Goal: Task Accomplishment & Management: Complete application form

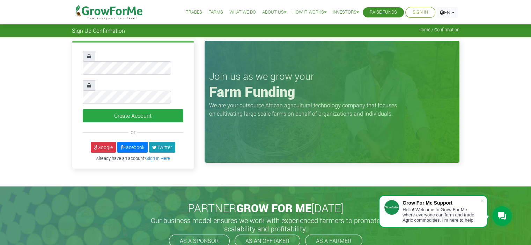
click at [74, 222] on div "PARTNER GROW FOR ME TODAY Our business model ensures we work with experienced f…" at bounding box center [266, 225] width 398 height 76
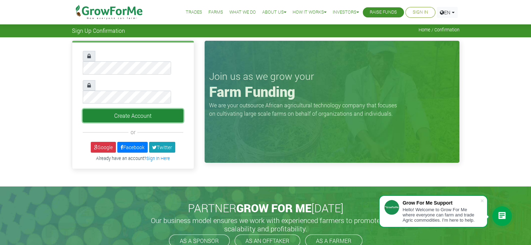
click at [145, 109] on button "Create Account" at bounding box center [133, 115] width 100 height 13
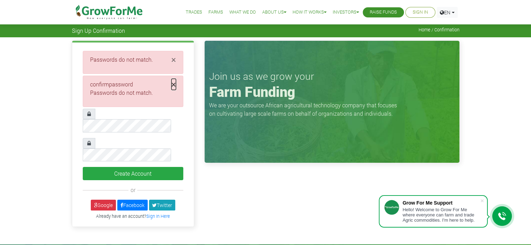
click at [173, 85] on span "×" at bounding box center [173, 84] width 5 height 11
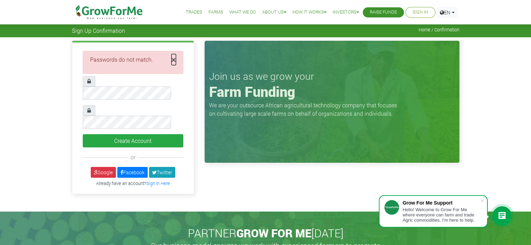
click at [173, 59] on span "×" at bounding box center [173, 59] width 5 height 11
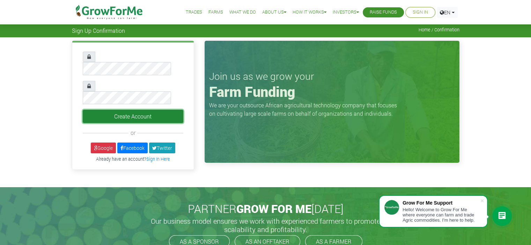
click at [118, 110] on button "Create Account" at bounding box center [133, 116] width 100 height 13
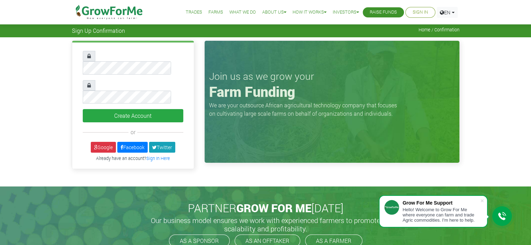
click at [194, 103] on div "Create Account or" at bounding box center [133, 107] width 133 height 132
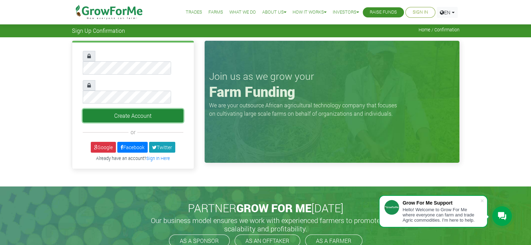
click at [121, 109] on button "Create Account" at bounding box center [133, 115] width 100 height 13
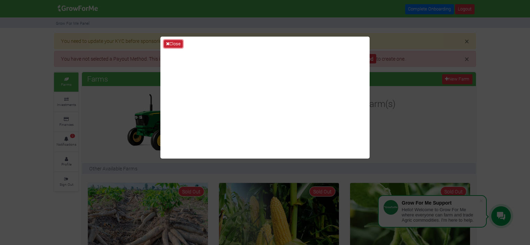
click at [166, 42] on icon at bounding box center [167, 44] width 3 height 5
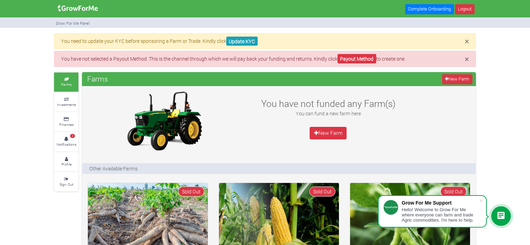
click at [495, 217] on div at bounding box center [502, 217] width 20 height 20
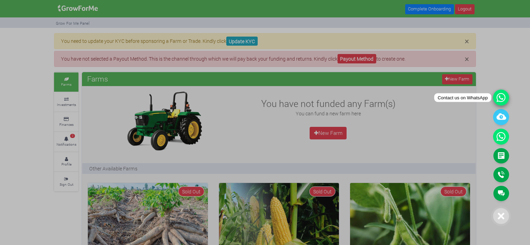
click at [504, 97] on icon at bounding box center [501, 98] width 16 height 16
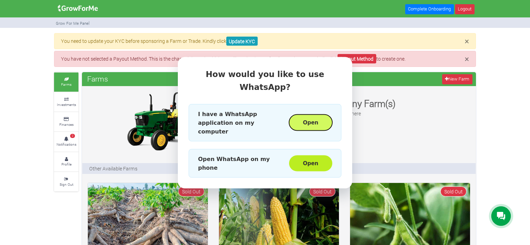
click at [306, 118] on button "Open" at bounding box center [310, 123] width 43 height 16
click at [490, 140] on div "How would you like to use WhatsApp? I have a WhatsApp application on my compute…" at bounding box center [265, 122] width 530 height 245
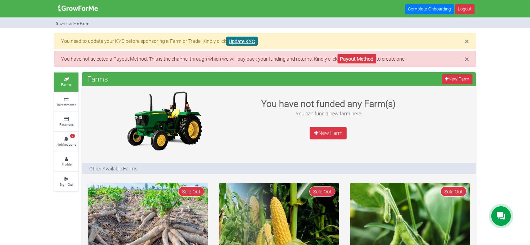
click at [240, 41] on link "Update KYC" at bounding box center [241, 41] width 31 height 9
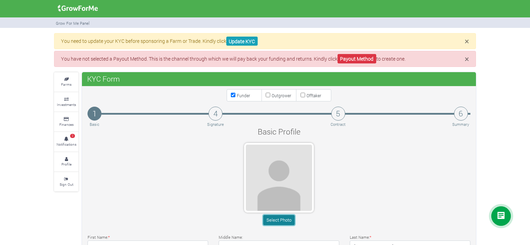
click at [276, 222] on button "Select Photo" at bounding box center [278, 220] width 31 height 10
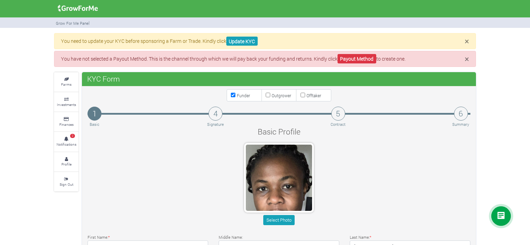
drag, startPoint x: 532, startPoint y: 116, endPoint x: 516, endPoint y: 57, distance: 61.1
click at [516, 57] on div "× You need to update your KYC before sponsoring a Farm or Trade. Kindly click U…" at bounding box center [265, 248] width 530 height 431
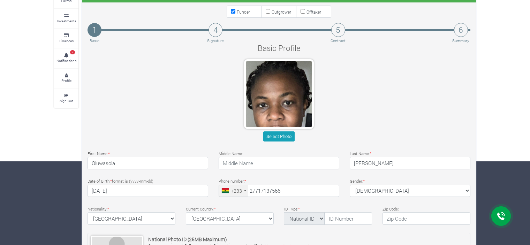
scroll to position [98, 0]
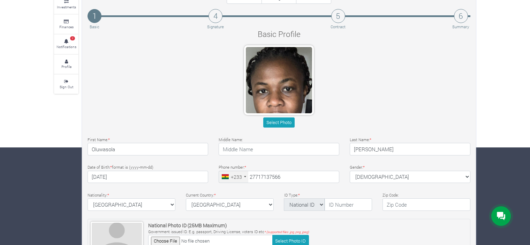
click at [245, 176] on div at bounding box center [245, 176] width 2 height 1
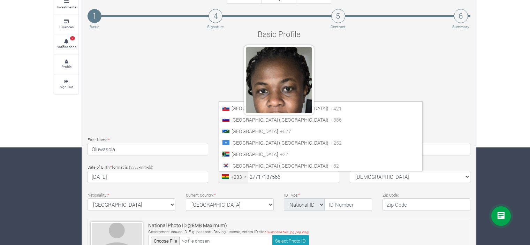
scroll to position [2298, 0]
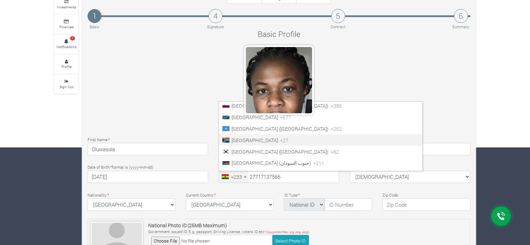
click at [278, 143] on li "South Africa +27" at bounding box center [320, 140] width 203 height 12
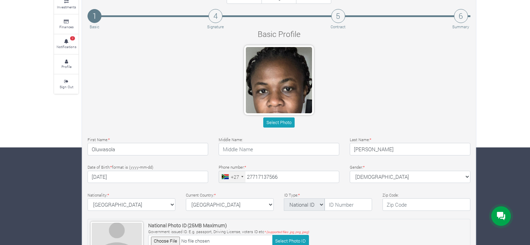
click at [437, 235] on div "National Photo ID (25MB Maximum) Government issued ID. E.g. passport, Driving L…" at bounding box center [279, 238] width 383 height 39
click at [171, 203] on select "Ghana Afghanistan Albania Algeria American Samoa Andorra Angola Anguilla Antigu…" at bounding box center [132, 205] width 88 height 13
select select "[GEOGRAPHIC_DATA]"
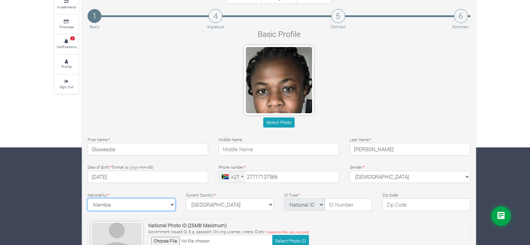
click at [88, 199] on select "Ghana Afghanistan Albania Algeria American Samoa Andorra Angola Anguilla Antigu…" at bounding box center [132, 205] width 88 height 13
click at [323, 206] on select "National ID Ghana ID Passport Drivers" at bounding box center [304, 205] width 41 height 13
select select "Passport"
click at [284, 199] on select "National ID Ghana ID Passport Drivers" at bounding box center [304, 205] width 41 height 13
click at [335, 204] on input "text" at bounding box center [348, 205] width 47 height 13
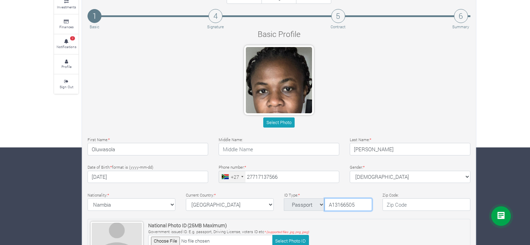
type input "A13166505"
click at [427, 208] on input "text" at bounding box center [427, 205] width 88 height 13
type input "0157"
select select "South Africa"
type textarea "42 Mowbray Hill Complex Frgatvoel Street"
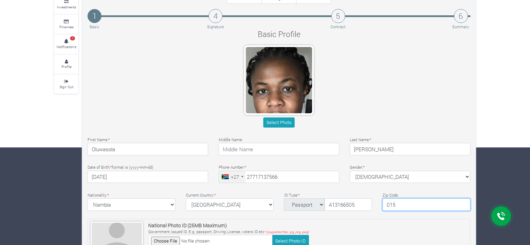
type input "0157"
click at [305, 215] on div "Basic Profile Select Photo First Name: * Oluwasola Middle Name: * *" at bounding box center [279, 190] width 394 height 324
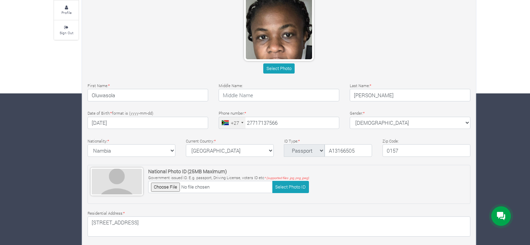
scroll to position [154, 0]
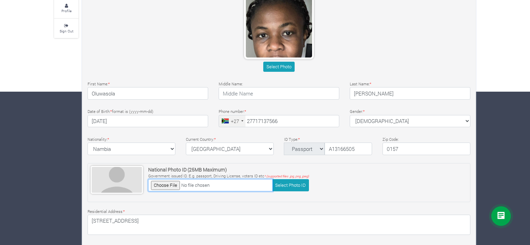
click at [170, 184] on input "file" at bounding box center [210, 185] width 125 height 12
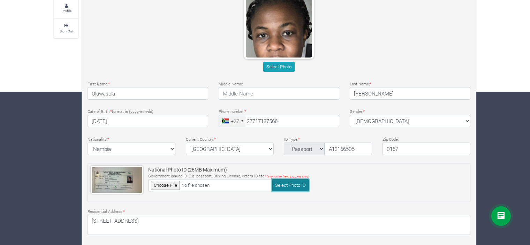
click at [285, 186] on button "Select Photo ID" at bounding box center [290, 185] width 37 height 12
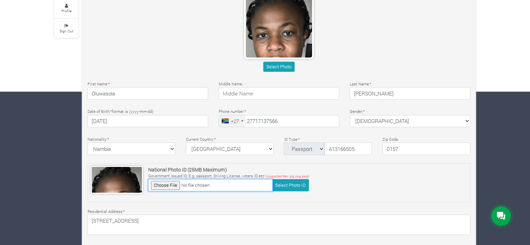
click at [168, 185] on input "file" at bounding box center [210, 185] width 125 height 12
click at [159, 184] on input "file" at bounding box center [210, 185] width 125 height 12
type input "C:\fakepath\National ID.jpg"
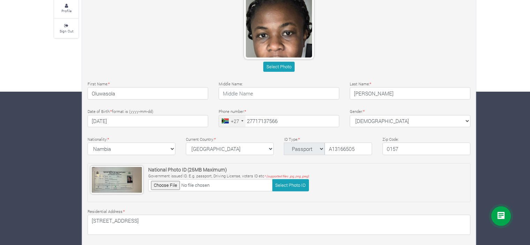
click at [379, 208] on div "Residential Address: * 42 Mowbray Hill Complex Frgatvoel Street" at bounding box center [279, 222] width 394 height 28
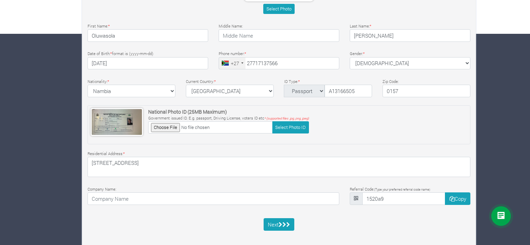
scroll to position [217, 0]
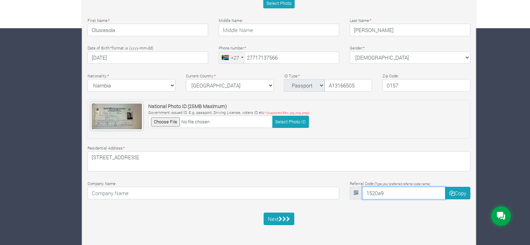
click at [410, 195] on input "1520a9" at bounding box center [403, 193] width 83 height 13
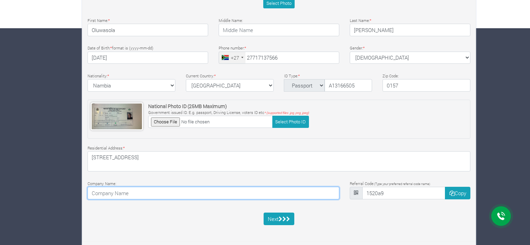
click at [310, 195] on input at bounding box center [214, 193] width 252 height 13
click at [210, 196] on input "DSJ Consulting" at bounding box center [214, 193] width 252 height 13
type input "D"
type input "Peridot technologies"
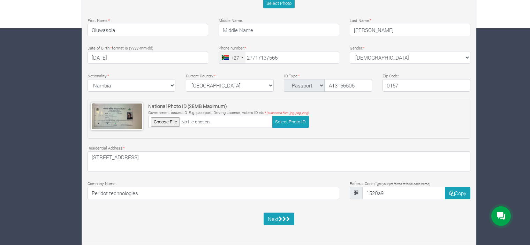
click at [128, 209] on div "Basic Profile Select Photo First Name: * Oluwasola Middle Name: * *" at bounding box center [279, 71] width 394 height 324
click at [272, 216] on button "Next" at bounding box center [279, 219] width 31 height 13
click at [283, 218] on icon "submit" at bounding box center [285, 219] width 4 height 5
click at [272, 222] on button "Next" at bounding box center [279, 219] width 31 height 13
click at [291, 124] on button "Select Photo ID" at bounding box center [290, 122] width 37 height 12
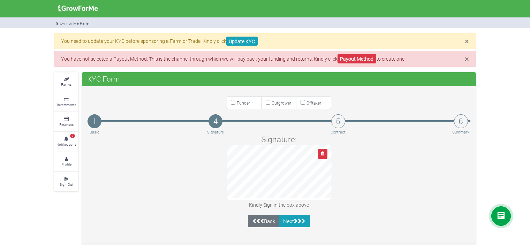
scroll to position [3, 0]
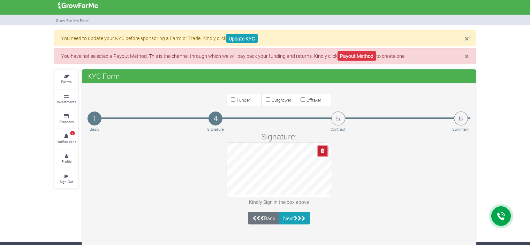
click at [323, 152] on icon "button" at bounding box center [322, 151] width 3 height 5
click at [321, 149] on icon "button" at bounding box center [322, 151] width 3 height 5
click at [321, 151] on icon "button" at bounding box center [322, 151] width 3 height 5
click at [323, 149] on icon "button" at bounding box center [322, 151] width 3 height 5
click at [264, 219] on link "Back" at bounding box center [263, 218] width 31 height 13
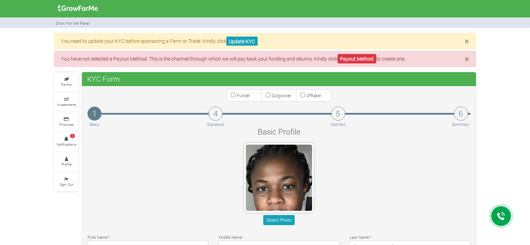
type input "71 713 7566"
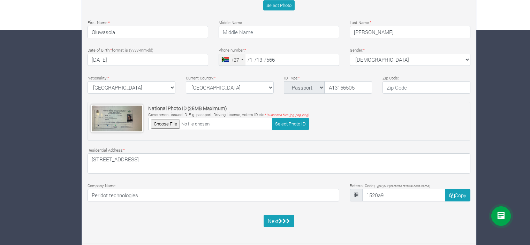
scroll to position [216, 0]
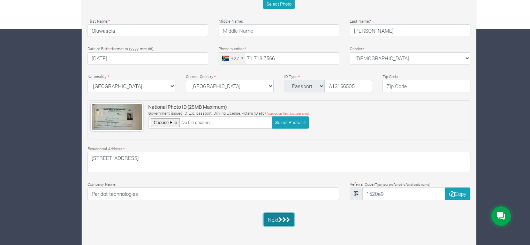
click at [272, 215] on button "Next" at bounding box center [279, 220] width 31 height 13
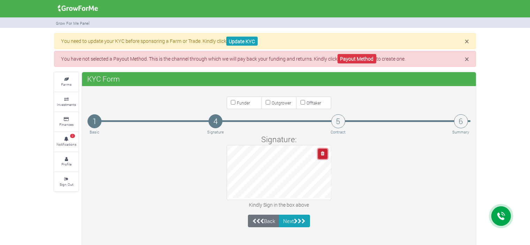
click at [324, 152] on icon "button" at bounding box center [322, 153] width 3 height 5
click at [291, 217] on button "Next" at bounding box center [294, 221] width 31 height 13
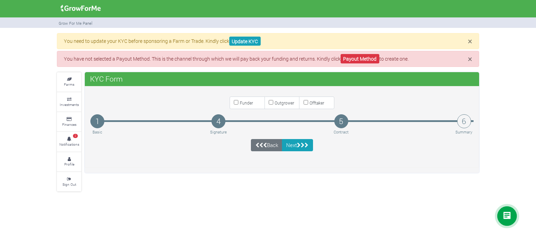
click at [234, 102] on input "Funder" at bounding box center [236, 102] width 5 height 5
checkbox input "true"
click at [299, 145] on icon "submit" at bounding box center [299, 145] width 4 height 5
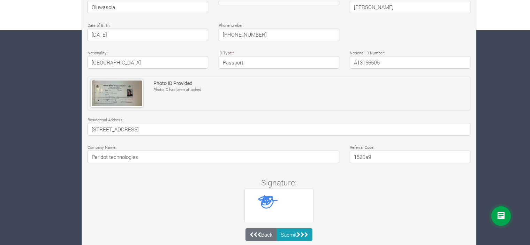
scroll to position [230, 0]
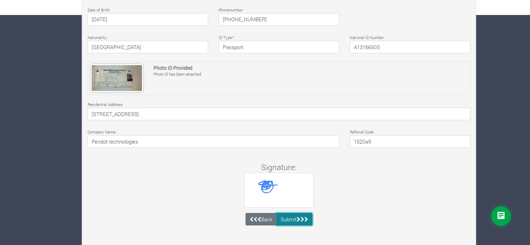
click at [286, 219] on button "Submit" at bounding box center [295, 219] width 36 height 13
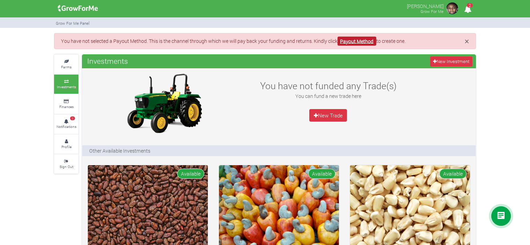
click at [368, 41] on link "Payout Method" at bounding box center [357, 41] width 39 height 9
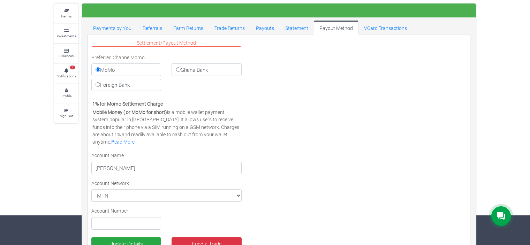
scroll to position [31, 0]
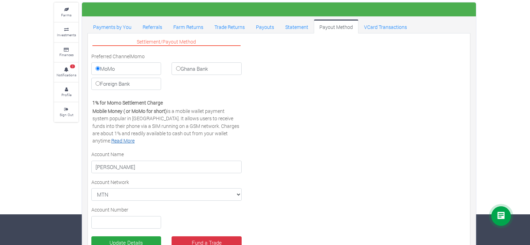
click at [135, 137] on link "Read More" at bounding box center [122, 140] width 23 height 7
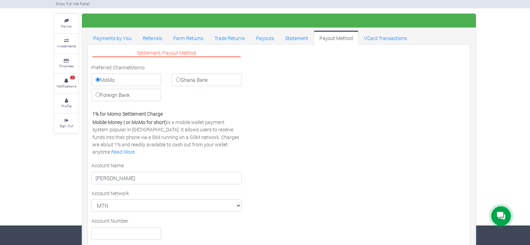
scroll to position [7, 0]
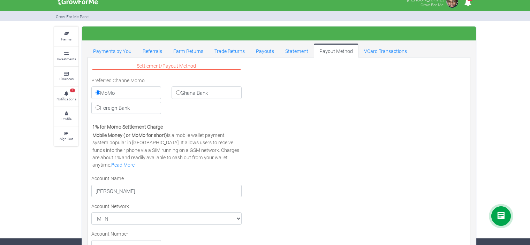
click at [130, 109] on label "Foreign Bank" at bounding box center [126, 108] width 70 height 13
click at [100, 109] on input "Foreign Bank" at bounding box center [98, 107] width 5 height 5
radio input "true"
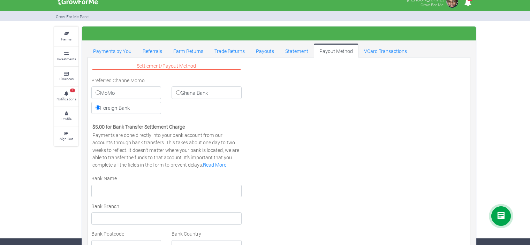
click at [118, 87] on label "MoMo" at bounding box center [126, 93] width 70 height 13
click at [100, 90] on input "MoMo" at bounding box center [98, 92] width 5 height 5
radio input "true"
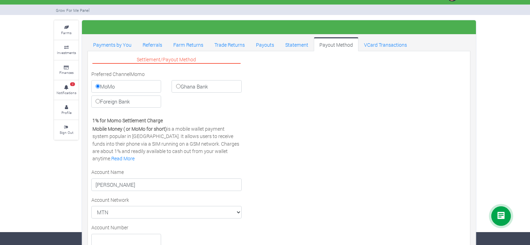
scroll to position [0, 0]
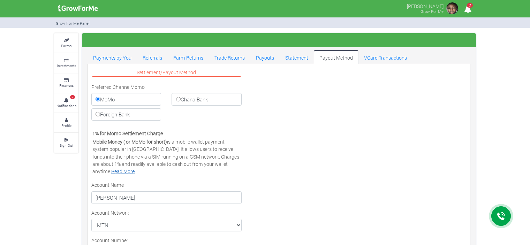
click at [135, 168] on link "Read More" at bounding box center [122, 171] width 23 height 7
click at [468, 7] on icon "2" at bounding box center [468, 9] width 14 height 16
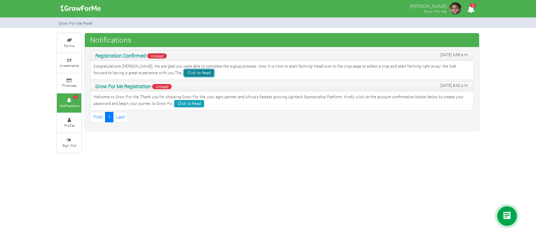
click at [184, 72] on link "Click to Read" at bounding box center [199, 72] width 30 height 7
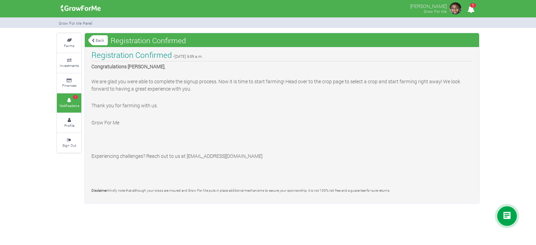
click at [471, 12] on icon "1" at bounding box center [471, 9] width 14 height 16
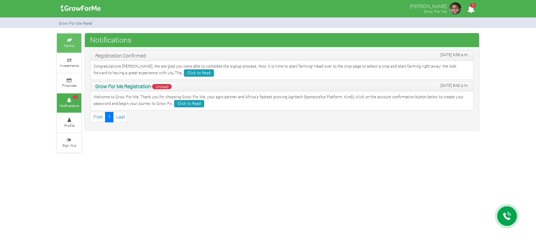
click at [65, 42] on icon at bounding box center [69, 40] width 21 height 3
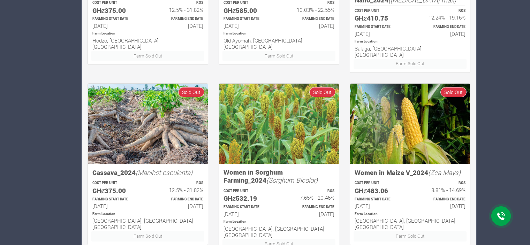
scroll to position [442, 0]
